Goal: Book appointment/travel/reservation

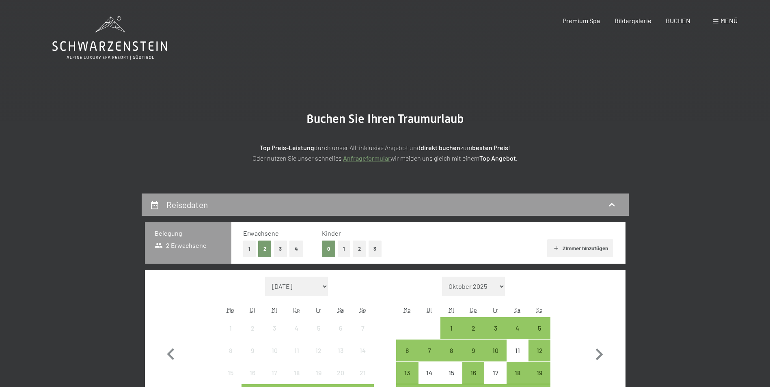
click at [362, 250] on button "2" at bounding box center [359, 249] width 13 height 17
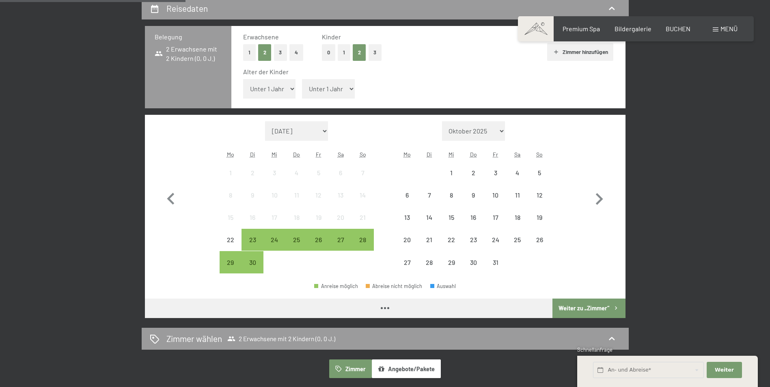
scroll to position [203, 0]
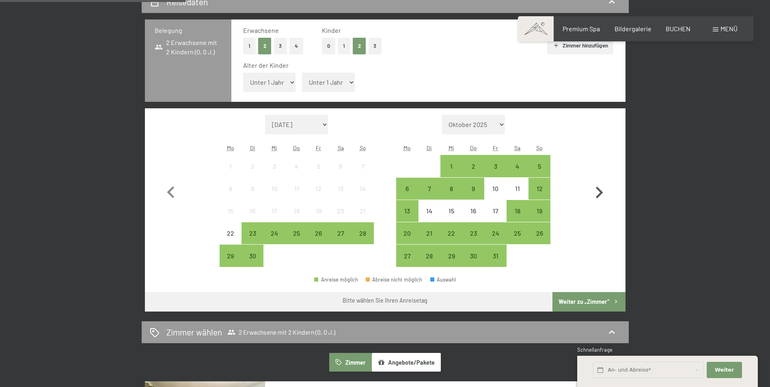
click at [599, 193] on icon "button" at bounding box center [599, 193] width 24 height 24
select select "[DATE]"
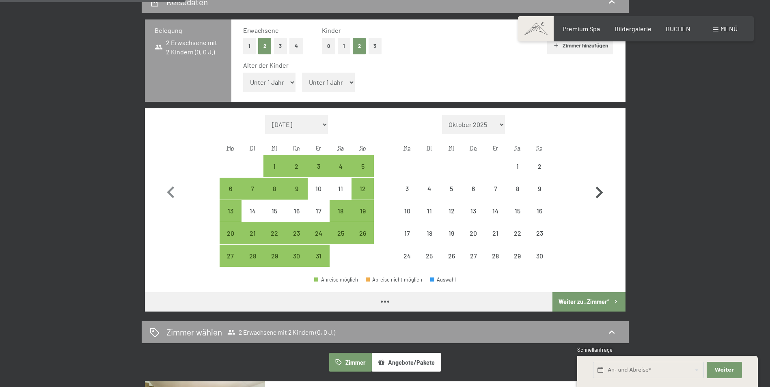
click at [599, 193] on icon "button" at bounding box center [599, 193] width 24 height 24
select select "[DATE]"
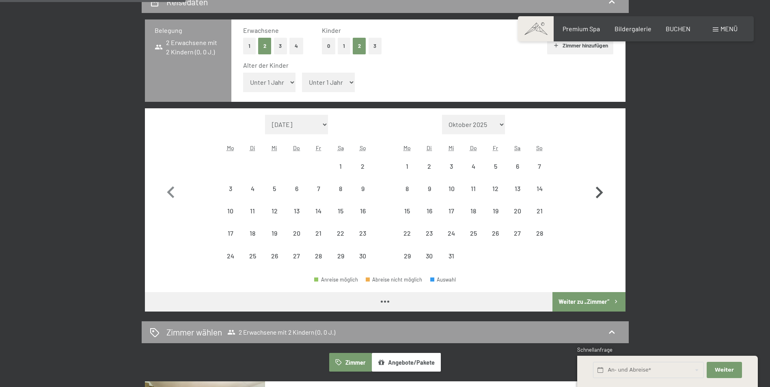
click at [600, 193] on icon "button" at bounding box center [599, 193] width 24 height 24
select select "[DATE]"
click at [601, 193] on icon "button" at bounding box center [599, 193] width 7 height 12
select select "[DATE]"
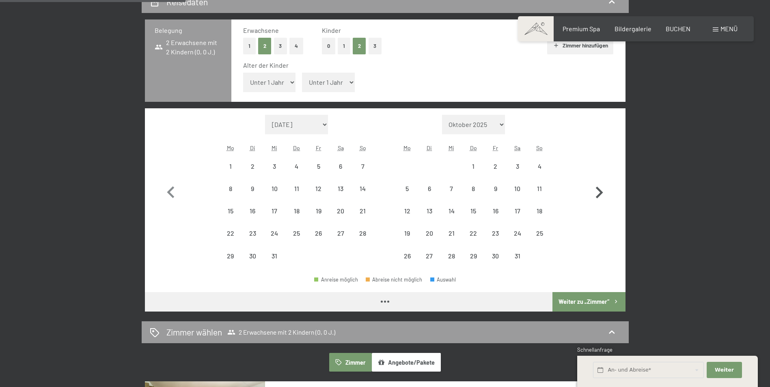
select select "[DATE]"
click at [601, 193] on icon "button" at bounding box center [599, 193] width 7 height 12
select select "[DATE]"
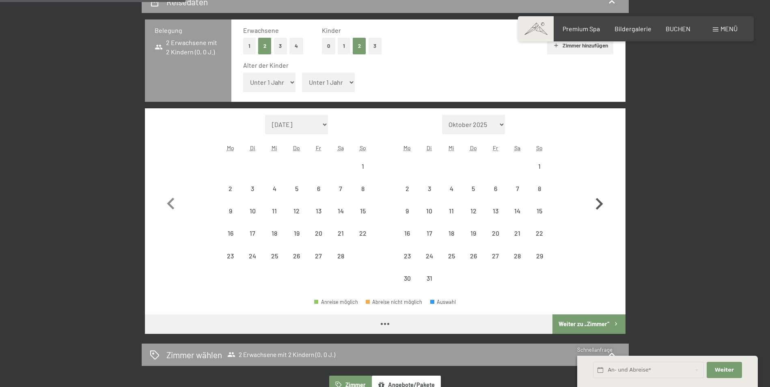
click at [602, 193] on icon "button" at bounding box center [599, 204] width 24 height 24
select select "[DATE]"
click at [602, 193] on icon "button" at bounding box center [599, 204] width 24 height 24
select select "[DATE]"
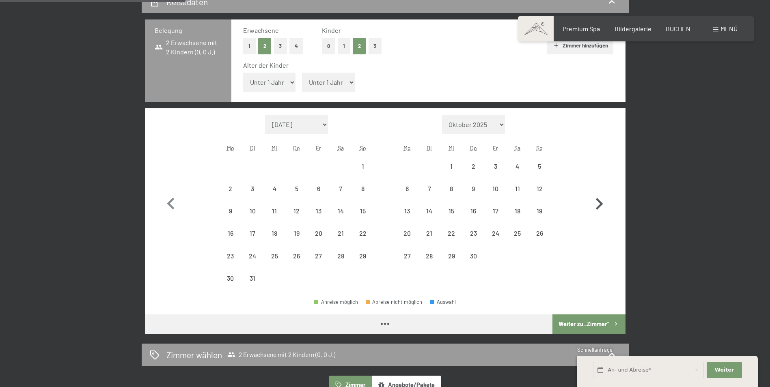
select select "[DATE]"
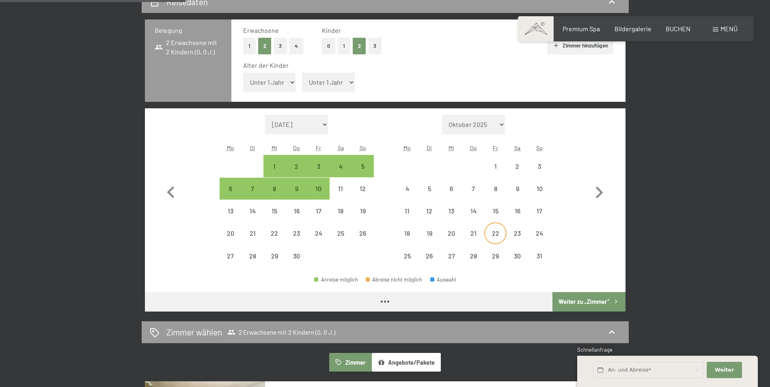
select select "[DATE]"
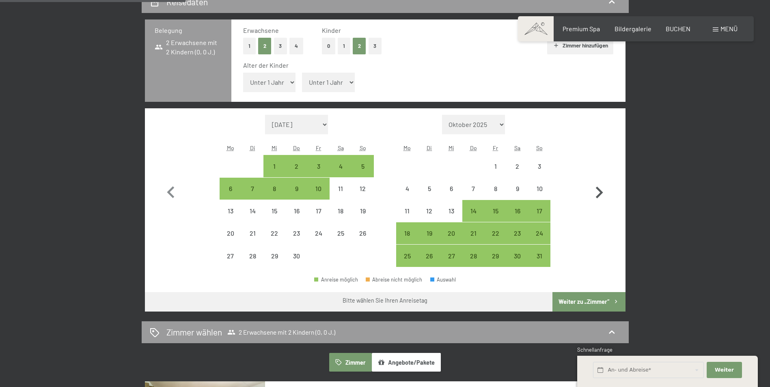
click at [602, 191] on icon "button" at bounding box center [599, 193] width 24 height 24
select select "[DATE]"
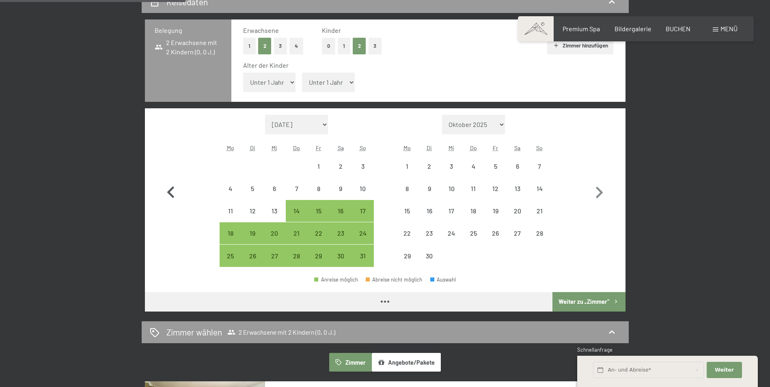
select select "[DATE]"
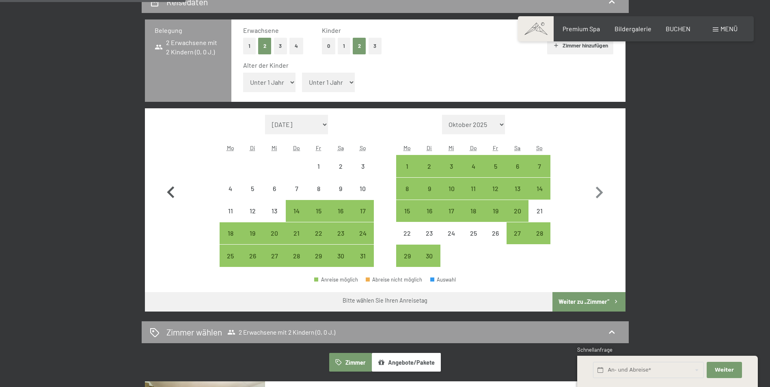
click at [170, 194] on icon "button" at bounding box center [170, 192] width 7 height 12
select select "[DATE]"
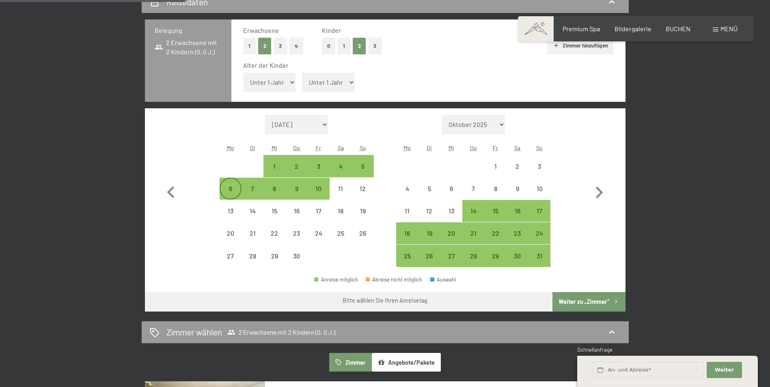
drag, startPoint x: 231, startPoint y: 188, endPoint x: 271, endPoint y: 184, distance: 40.3
click at [231, 188] on div "6" at bounding box center [230, 196] width 20 height 20
select select "[DATE]"
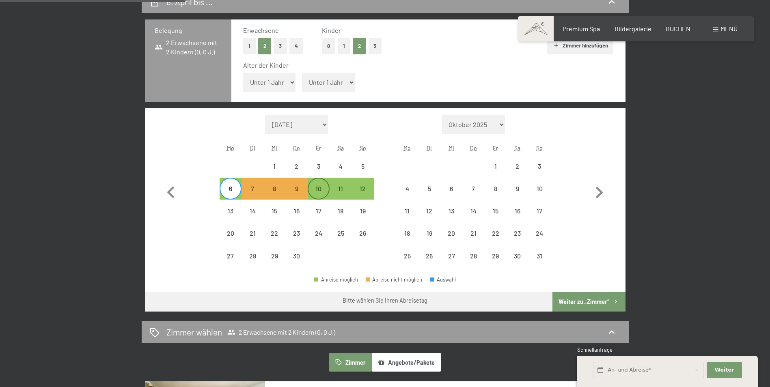
click at [321, 189] on div "10" at bounding box center [318, 196] width 20 height 20
select select "[DATE]"
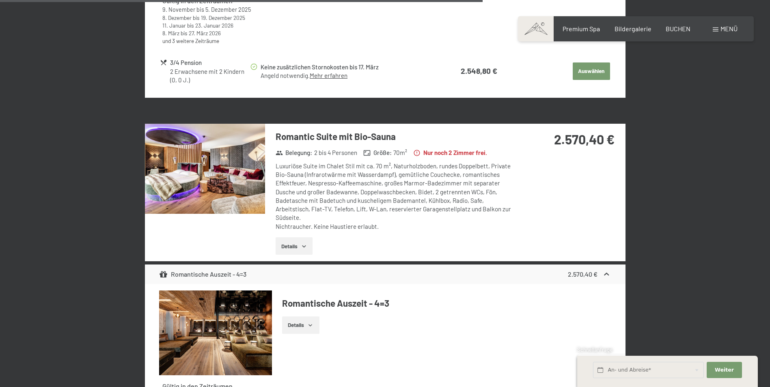
scroll to position [1948, 0]
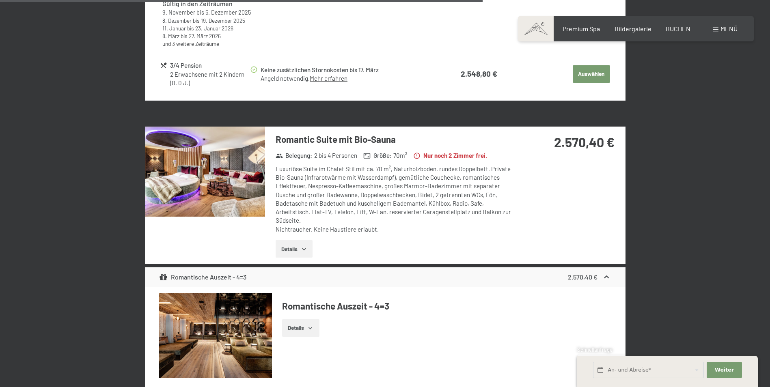
click at [208, 183] on img at bounding box center [205, 172] width 120 height 90
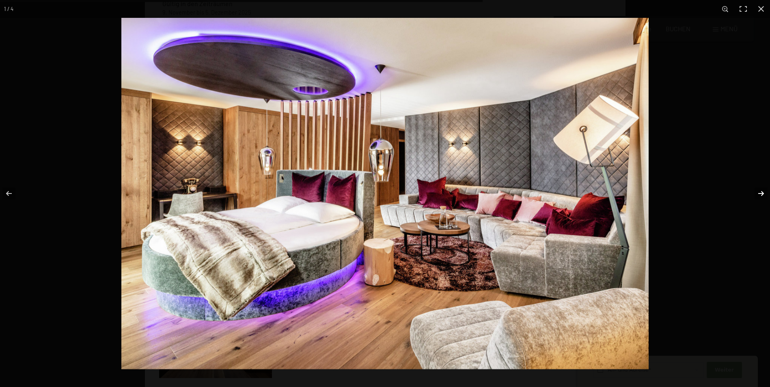
click at [764, 195] on button "button" at bounding box center [756, 193] width 28 height 41
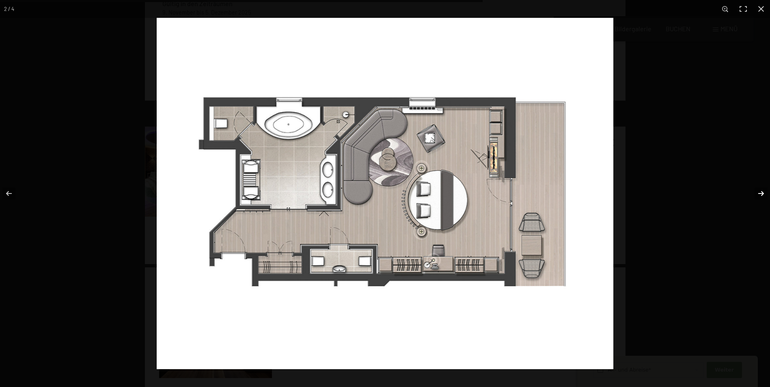
click at [764, 195] on button "button" at bounding box center [756, 193] width 28 height 41
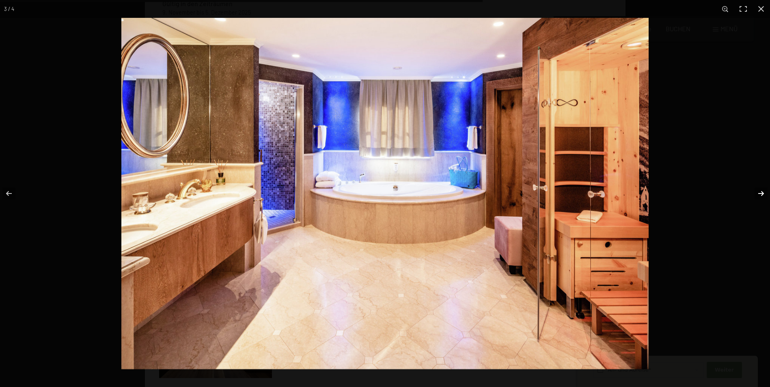
click at [763, 195] on button "button" at bounding box center [756, 193] width 28 height 41
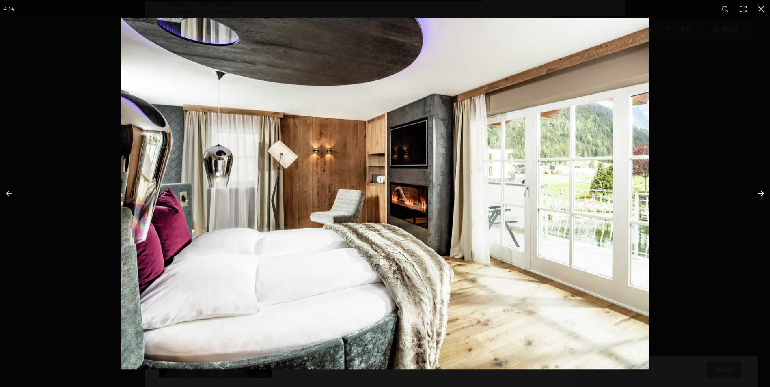
click at [763, 195] on button "button" at bounding box center [756, 193] width 28 height 41
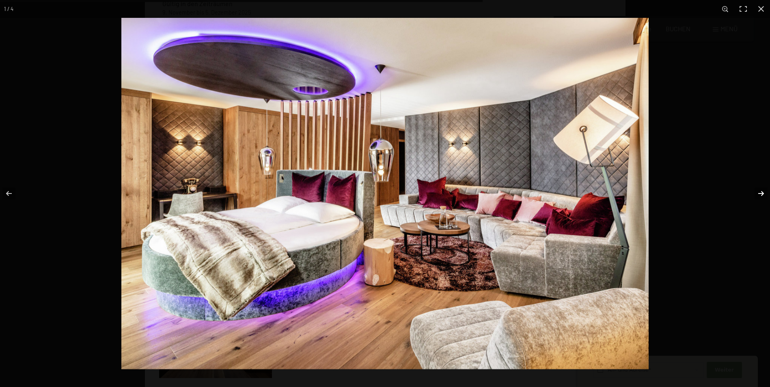
click at [763, 195] on button "button" at bounding box center [756, 193] width 28 height 41
